Goal: Task Accomplishment & Management: Manage account settings

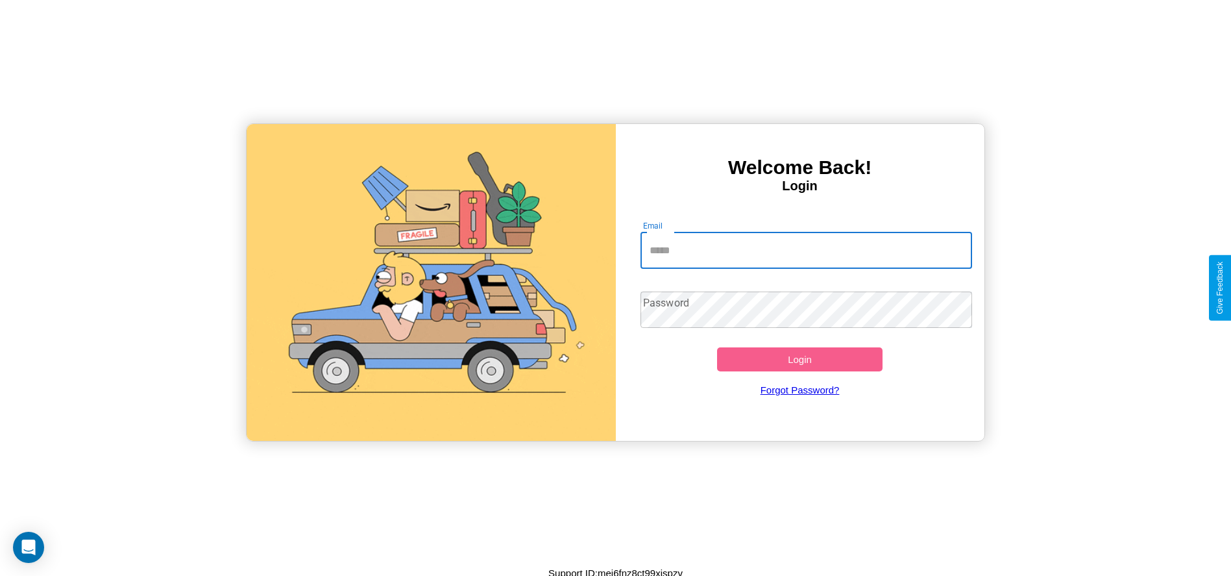
click at [806, 250] on input "Email" at bounding box center [806, 250] width 332 height 36
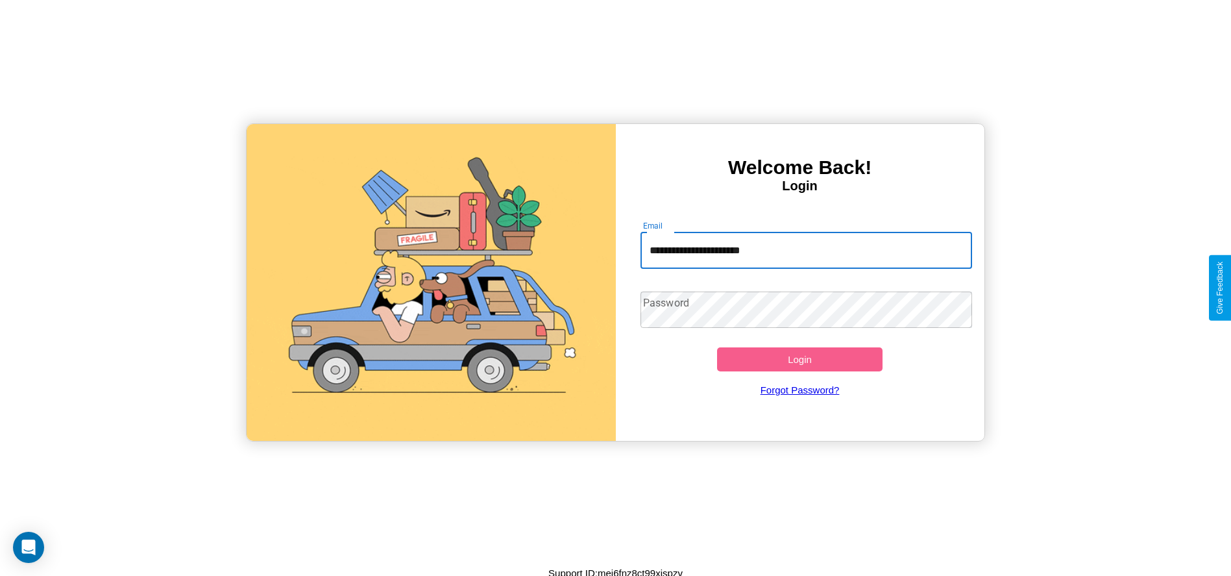
type input "**********"
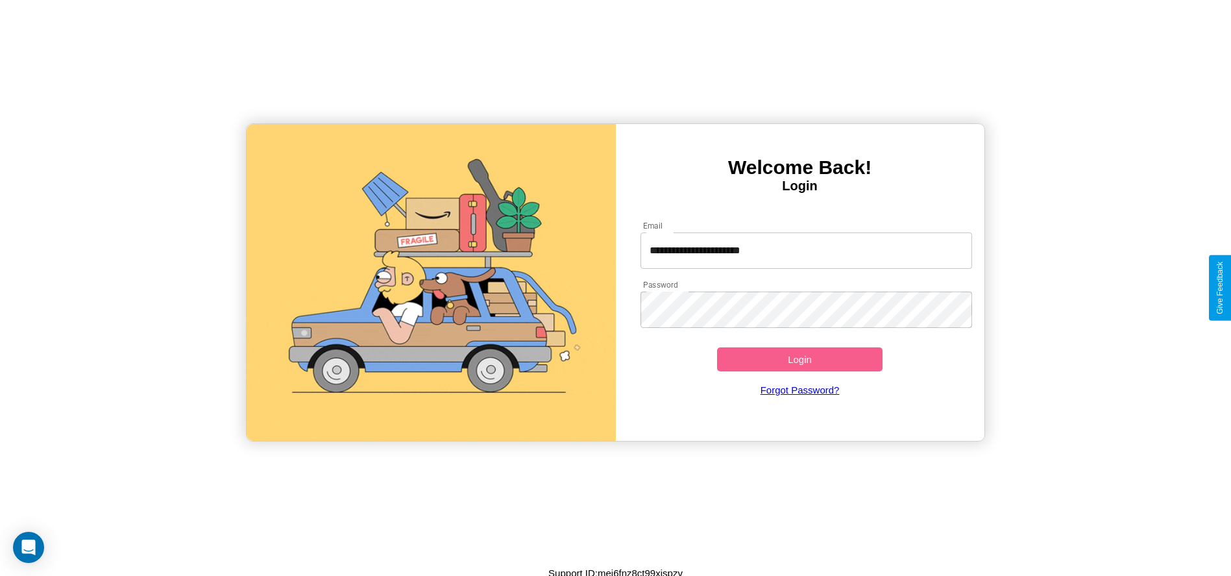
click at [799, 359] on button "Login" at bounding box center [800, 359] width 166 height 24
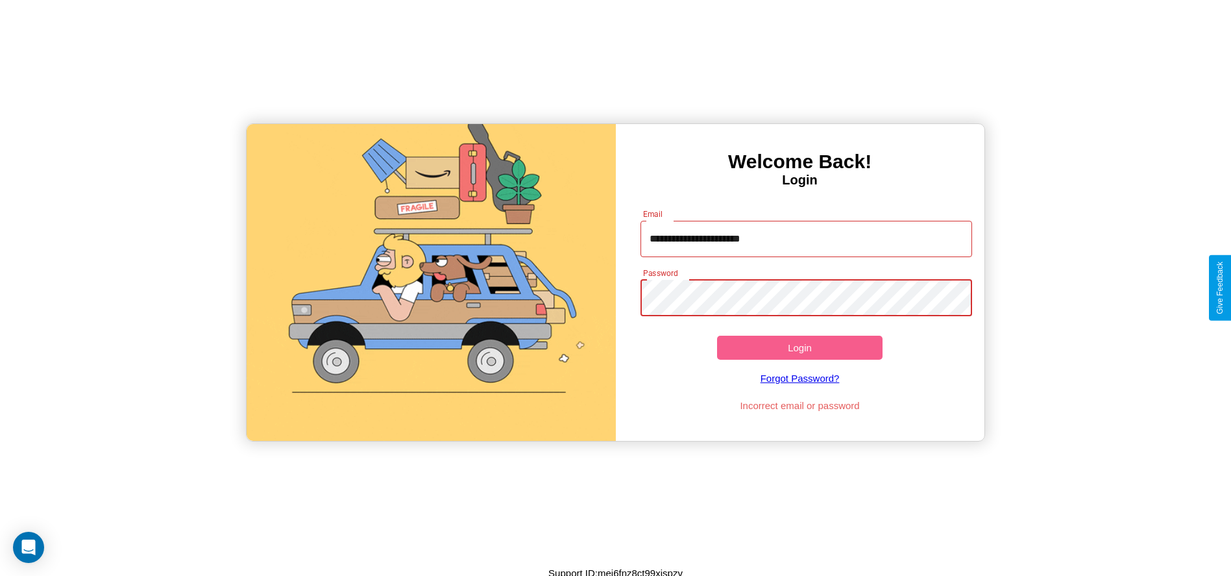
click at [799, 347] on button "Login" at bounding box center [800, 347] width 166 height 24
